Goal: Information Seeking & Learning: Understand process/instructions

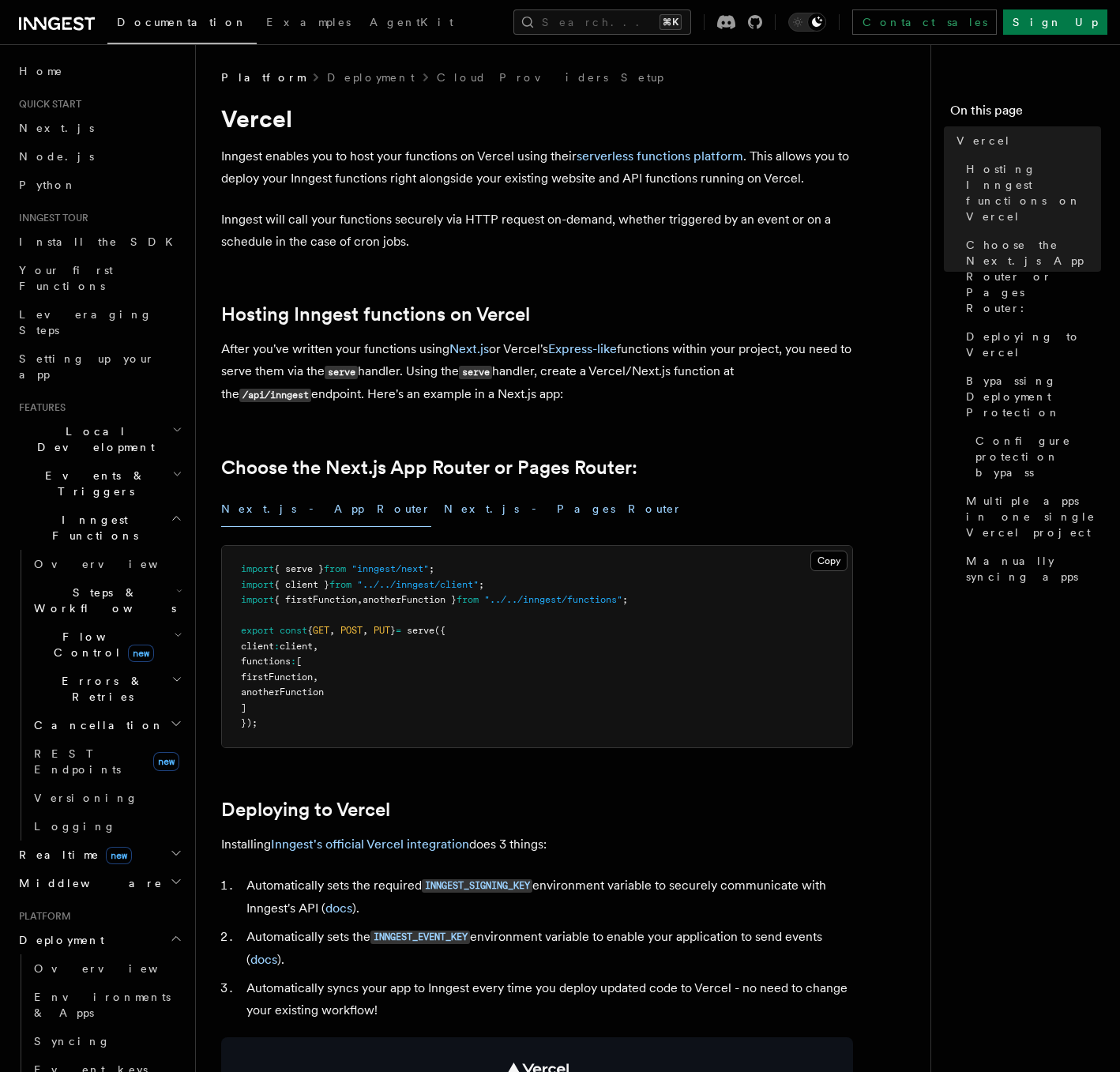
click at [444, 522] on button "Next.js - Pages Router" at bounding box center [563, 509] width 239 height 36
click at [268, 514] on button "Next.js - App Router" at bounding box center [326, 509] width 210 height 36
click at [444, 510] on button "Next.js - Pages Router" at bounding box center [563, 509] width 239 height 36
click at [309, 510] on button "Next.js - App Router" at bounding box center [326, 509] width 210 height 36
click at [444, 507] on button "Next.js - Pages Router" at bounding box center [563, 509] width 239 height 36
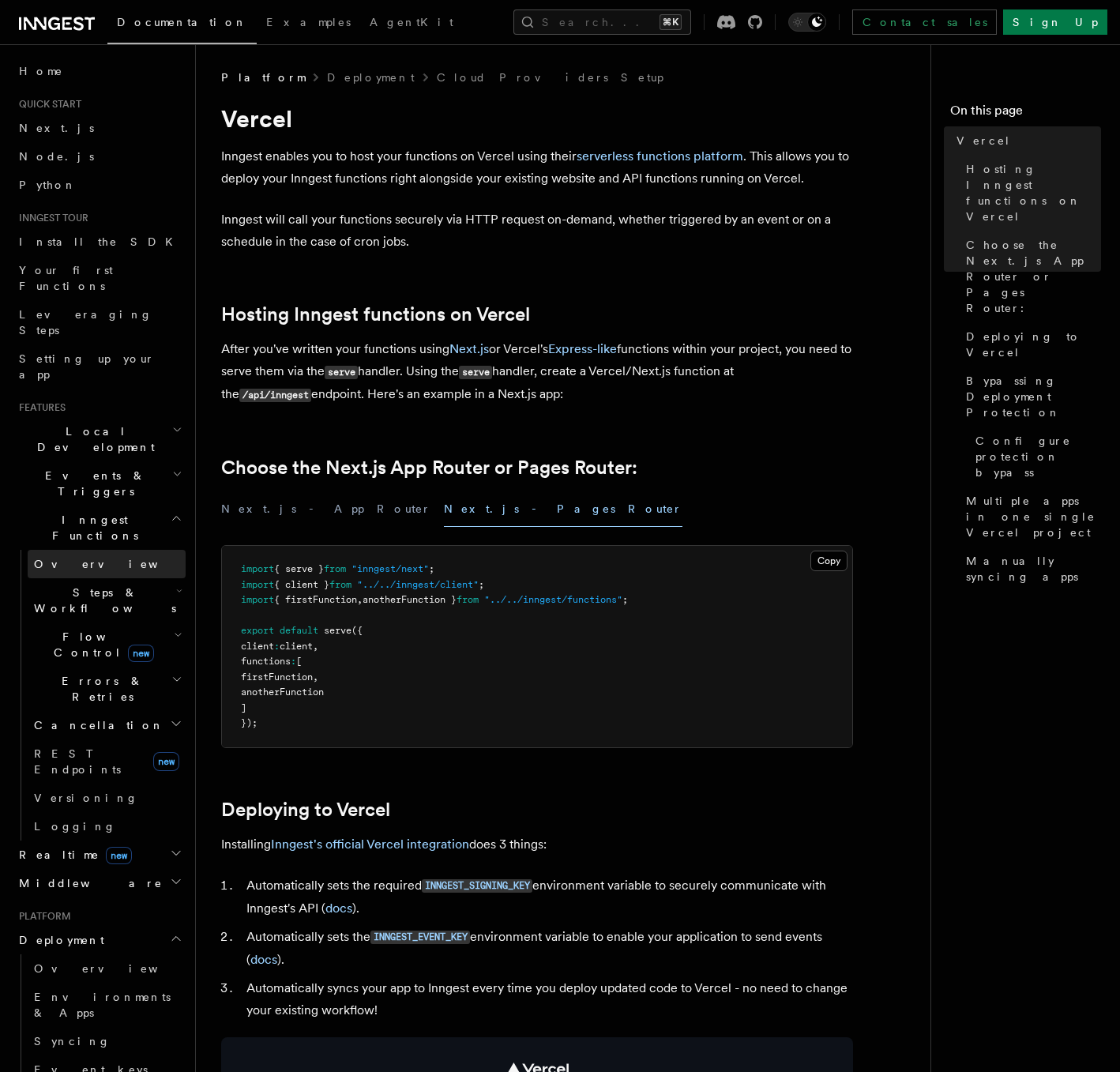
click at [70, 557] on span "Overview" at bounding box center [115, 563] width 163 height 13
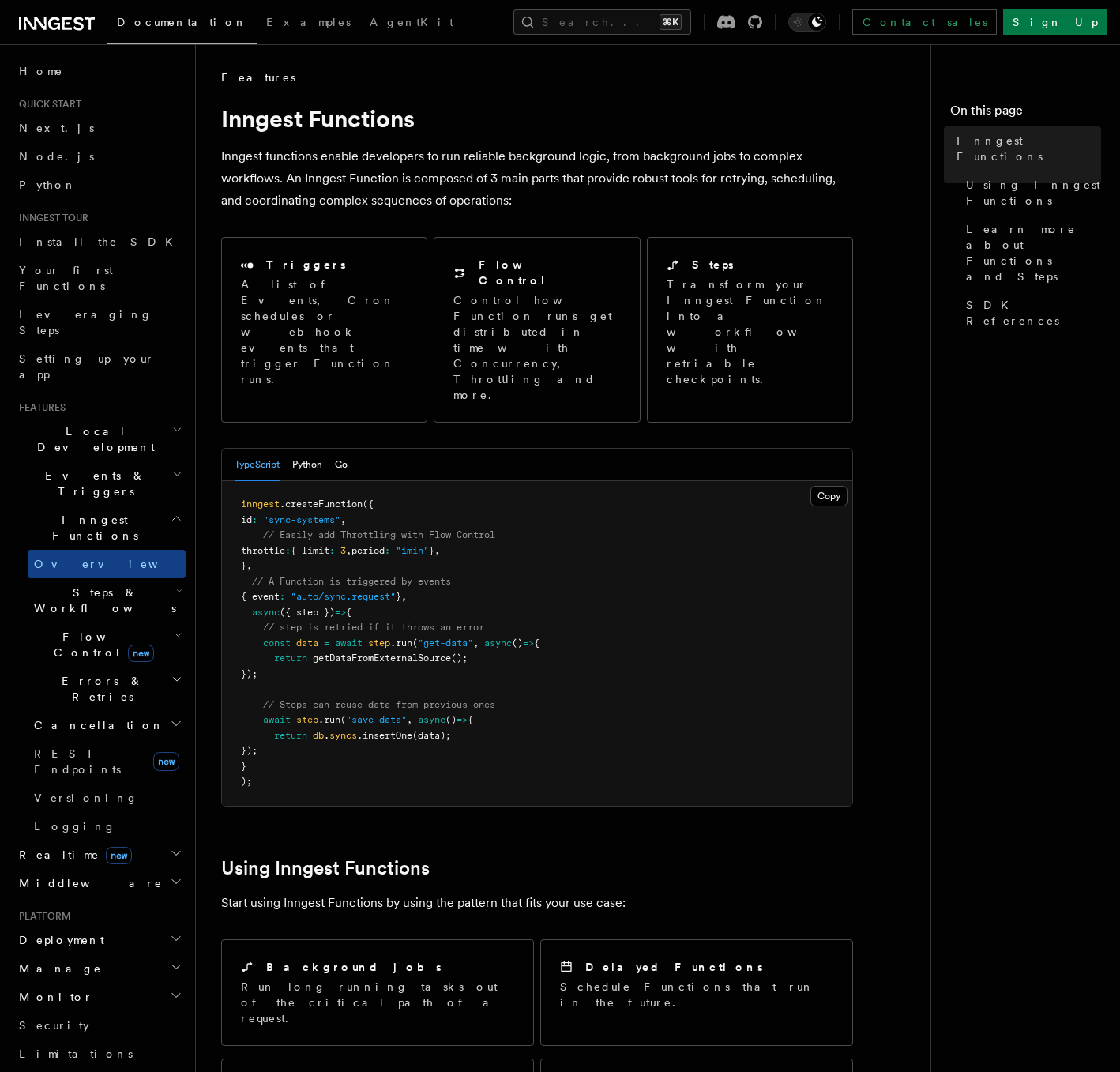
drag, startPoint x: 252, startPoint y: 559, endPoint x: 325, endPoint y: 695, distance: 154.4
click at [325, 695] on pre "inngest .createFunction ({ id : "sync-systems" , // Easily add Throttling with …" at bounding box center [537, 643] width 630 height 325
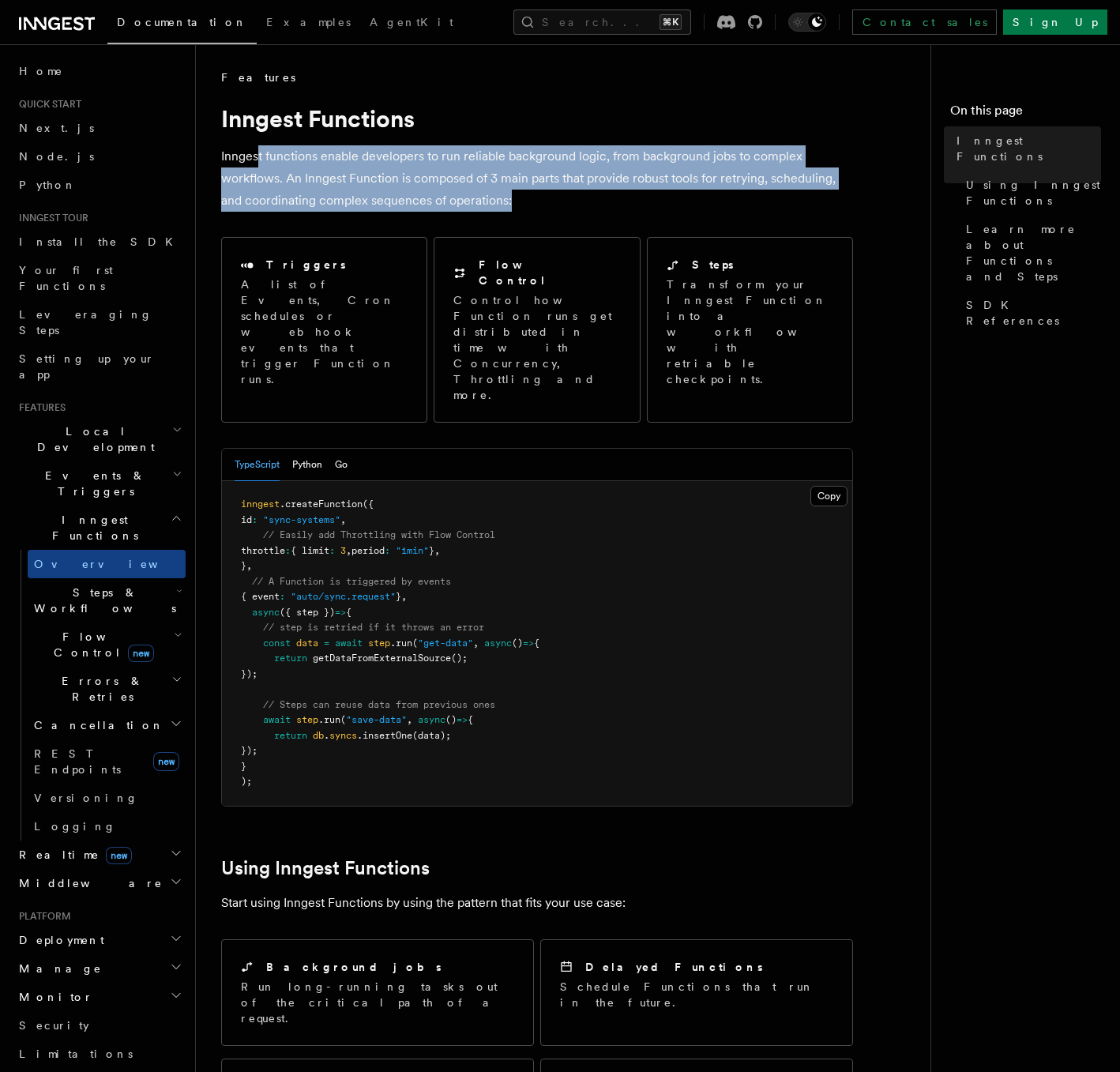
drag, startPoint x: 256, startPoint y: 147, endPoint x: 573, endPoint y: 203, distance: 321.9
click at [573, 203] on p "Inngest functions enable developers to run reliable background logic, from back…" at bounding box center [538, 178] width 632 height 67
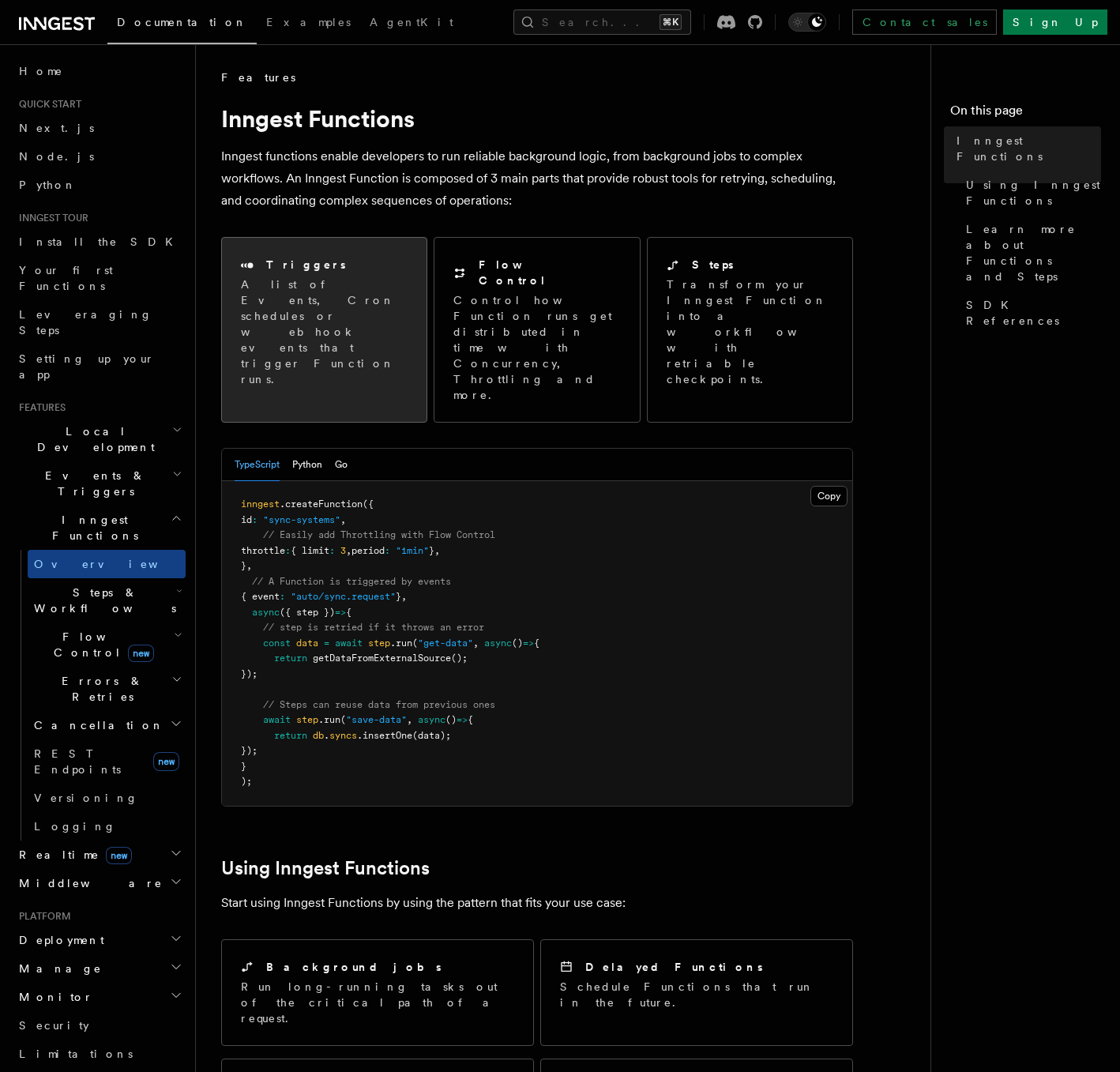
click at [372, 326] on div "Triggers A list of Events, Cron schedules or webhook events that trigger Functi…" at bounding box center [324, 321] width 205 height 168
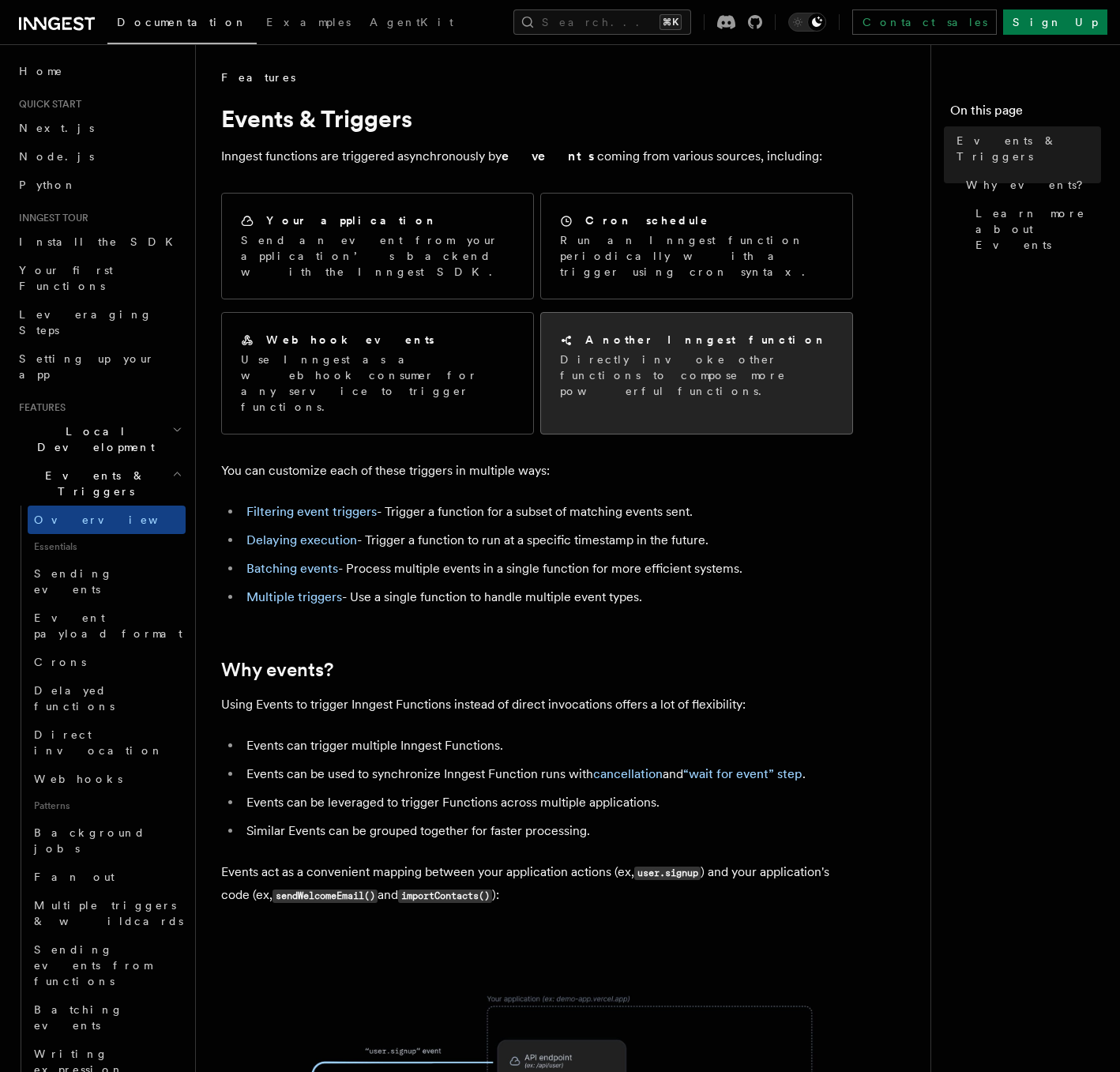
click at [581, 372] on div "Another Inngest function Directly invoke other functions to compose more powerf…" at bounding box center [696, 366] width 311 height 105
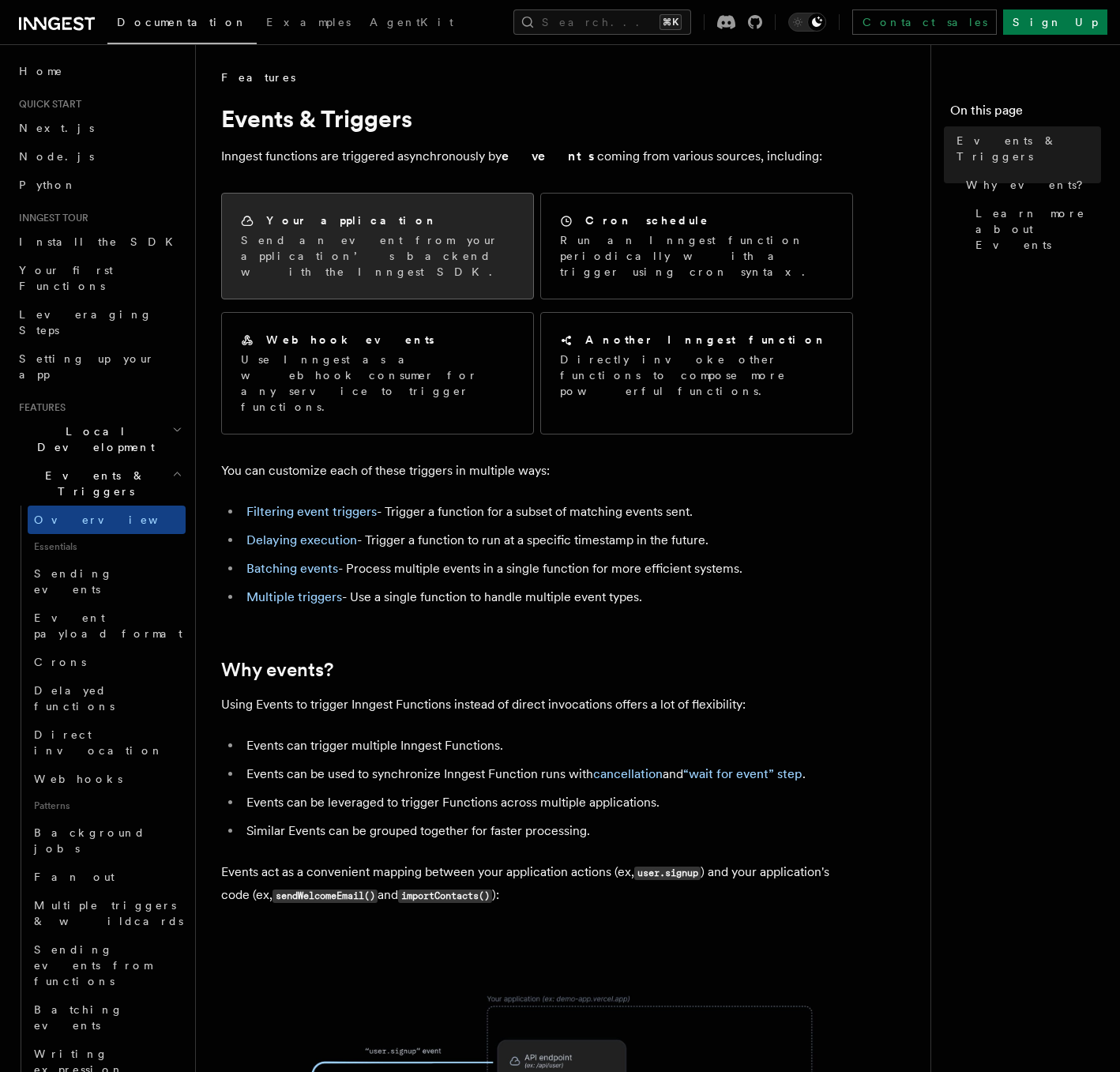
click at [444, 273] on div "Your application Send an event from your application’s backend with the Inngest…" at bounding box center [377, 246] width 311 height 105
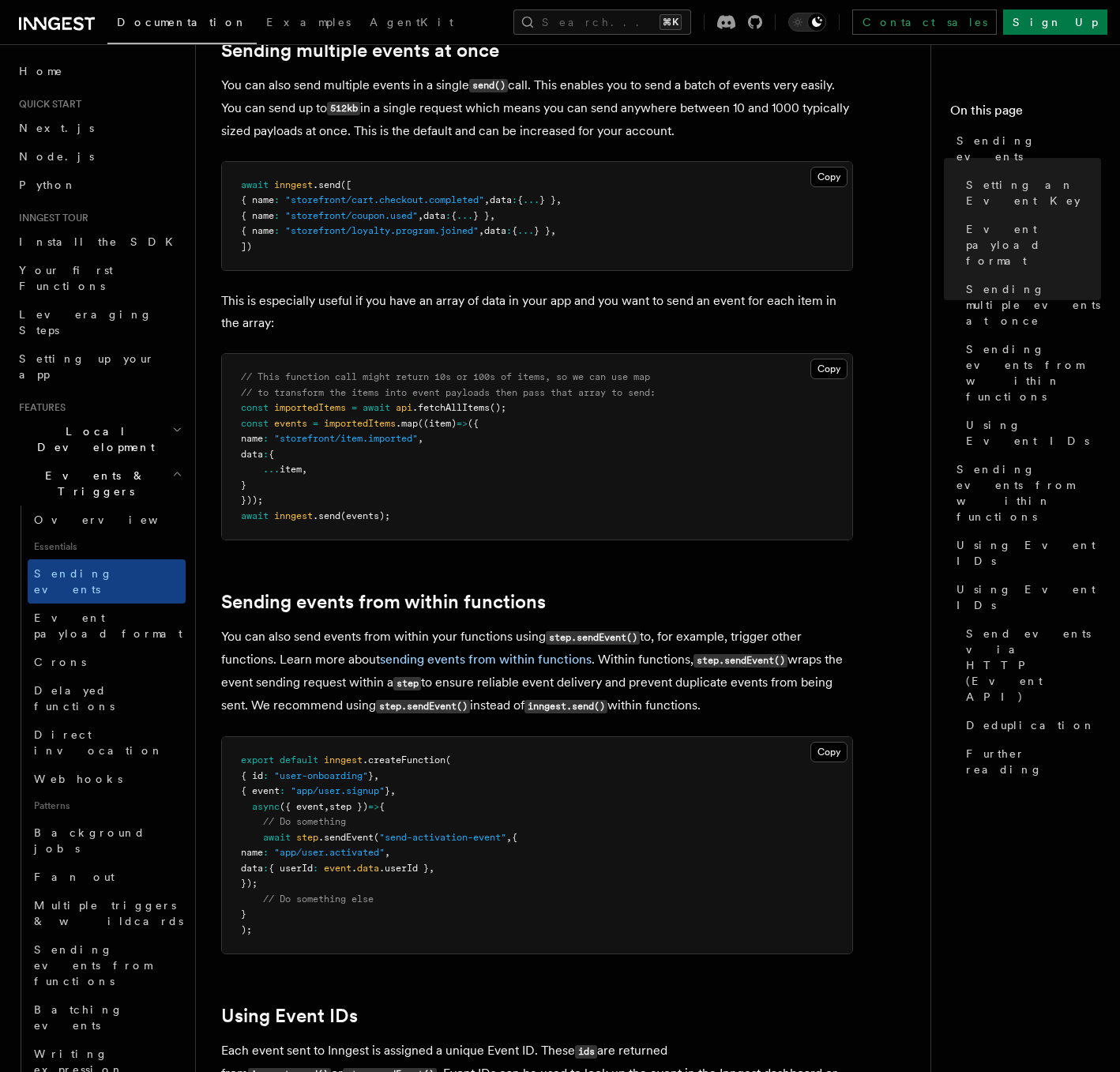
scroll to position [1908, 0]
